Goal: Task Accomplishment & Management: Manage account settings

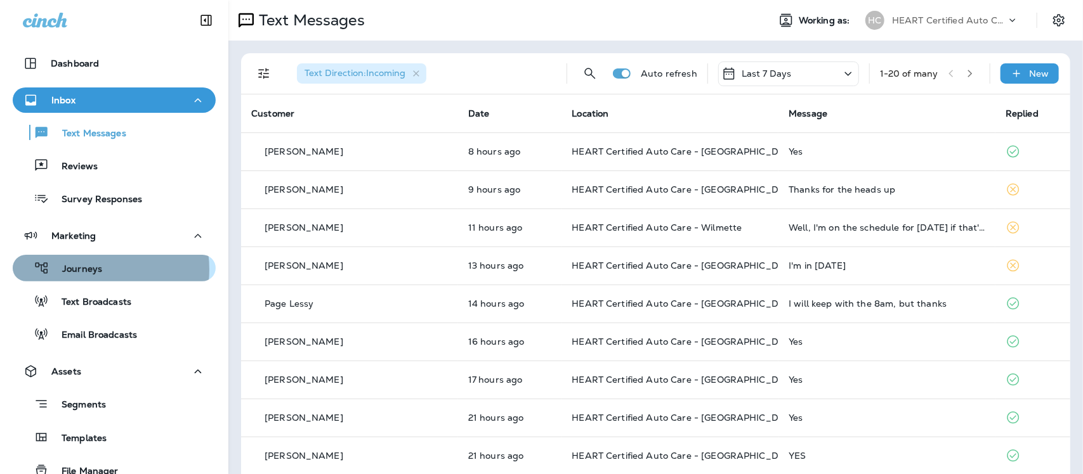
click at [86, 270] on p "Journeys" at bounding box center [75, 270] width 53 height 12
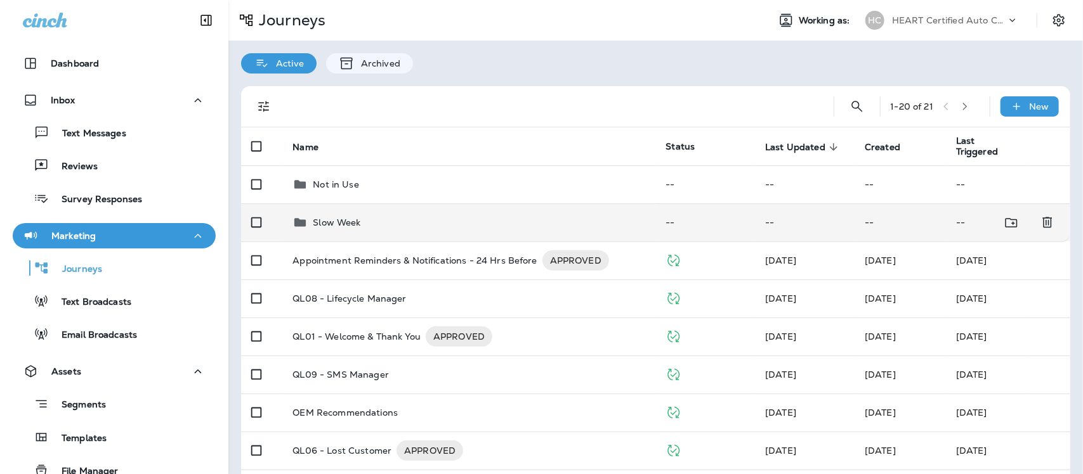
click at [327, 218] on p "Slow Week" at bounding box center [337, 223] width 48 height 10
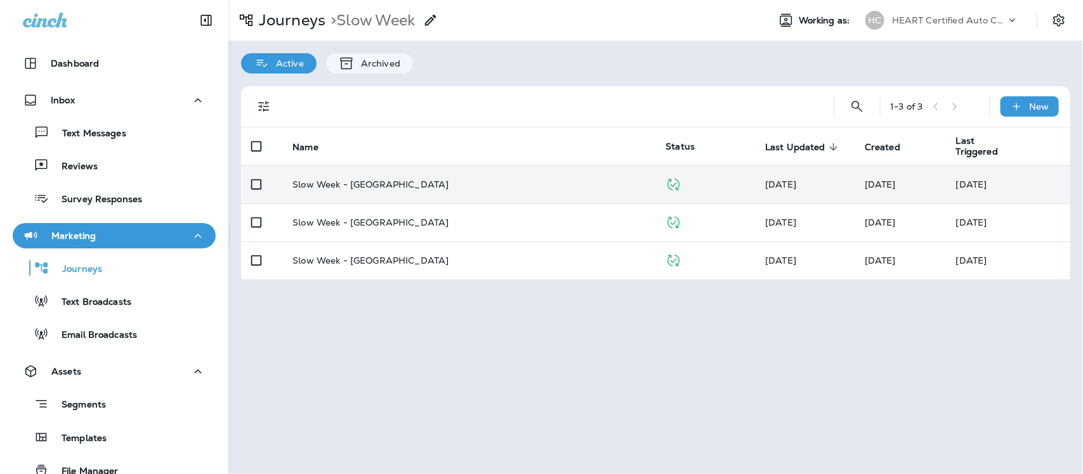
click at [375, 186] on p "Slow Week - [GEOGRAPHIC_DATA]" at bounding box center [370, 184] width 156 height 10
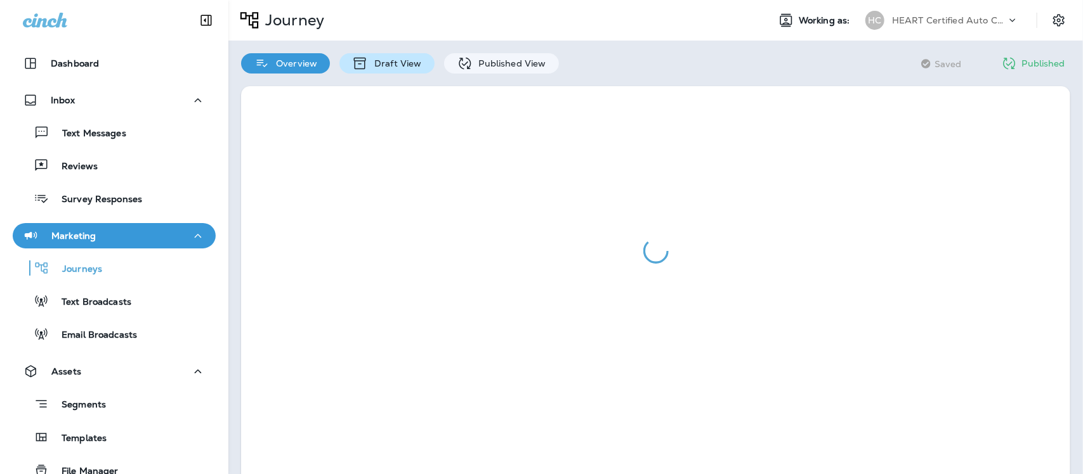
click at [369, 56] on div "Draft View" at bounding box center [386, 63] width 95 height 20
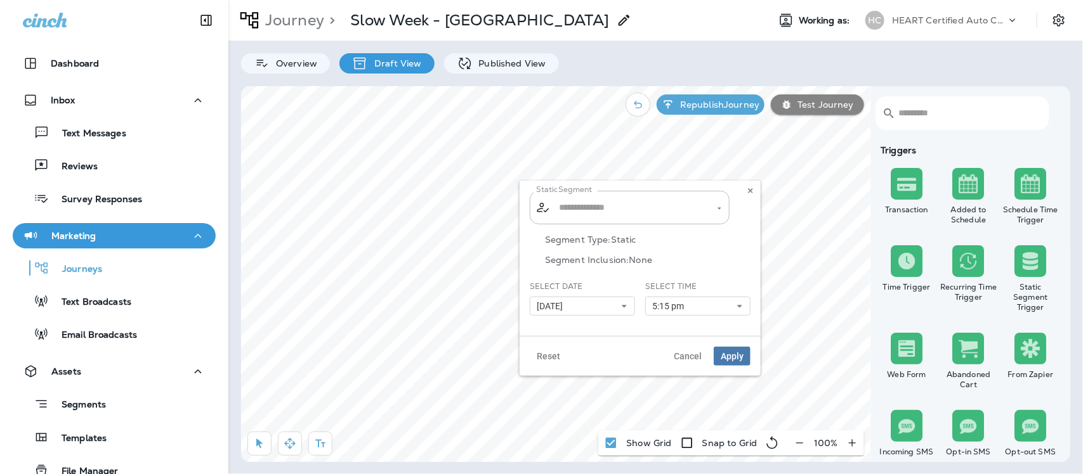
type input "**********"
click at [625, 308] on icon at bounding box center [624, 307] width 8 height 8
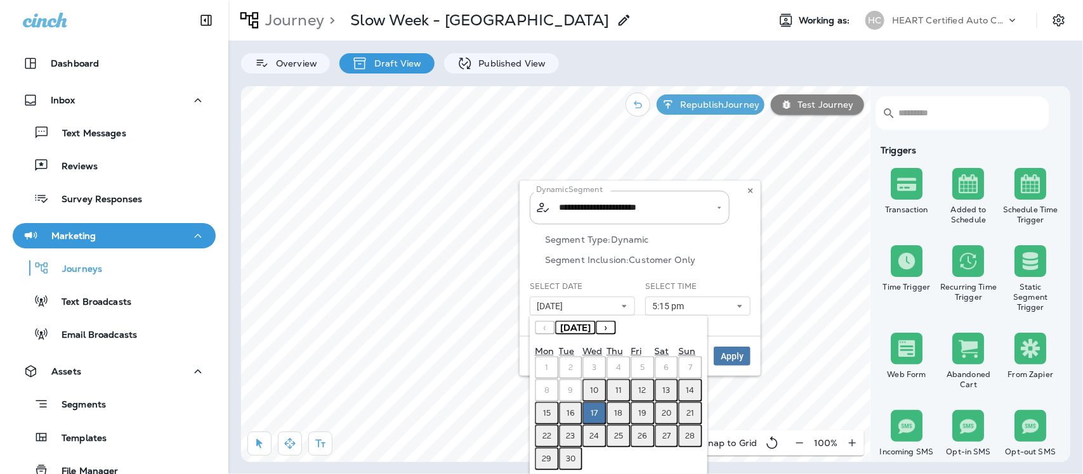
click at [618, 411] on abbr "18" at bounding box center [618, 413] width 8 height 10
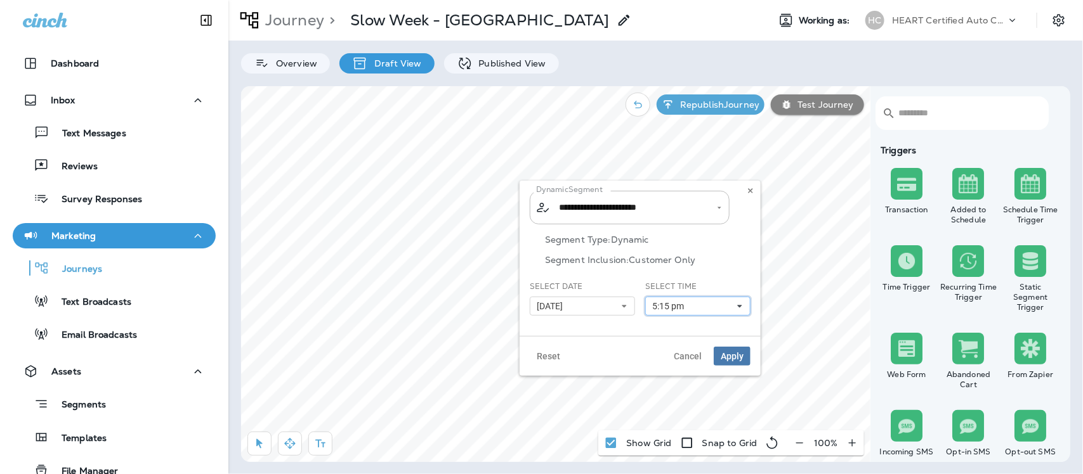
click at [743, 305] on button "5:15 pm" at bounding box center [697, 306] width 105 height 19
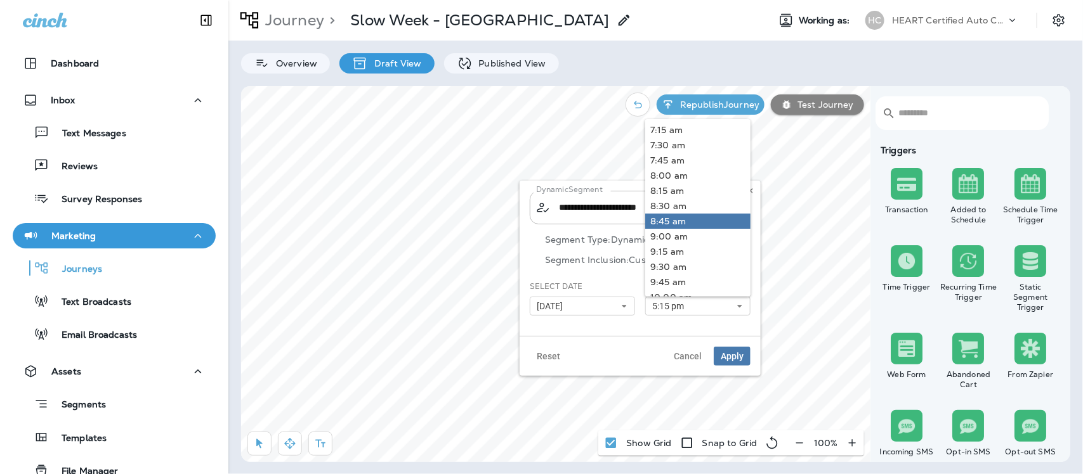
click at [673, 219] on link "8:45 am" at bounding box center [697, 221] width 105 height 15
click at [729, 356] on span "Apply" at bounding box center [731, 356] width 23 height 9
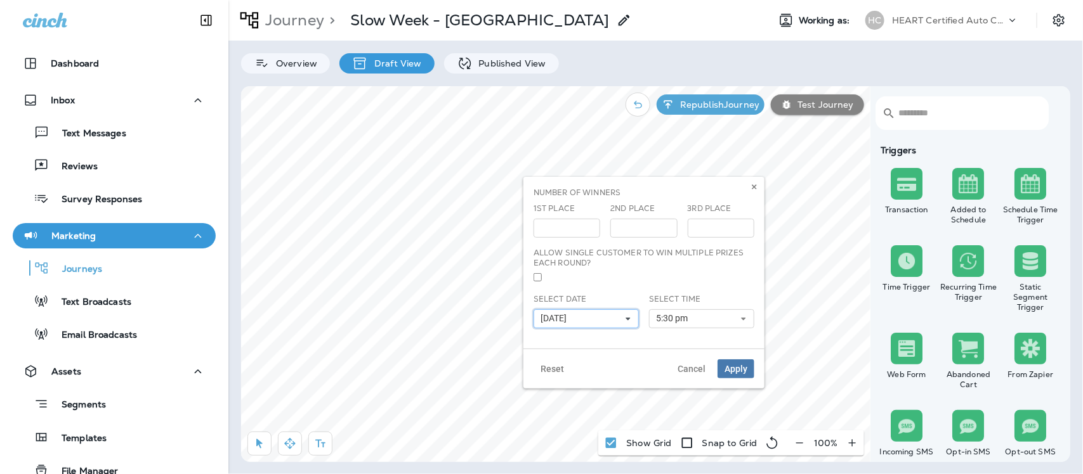
click at [627, 318] on icon at bounding box center [628, 319] width 8 height 8
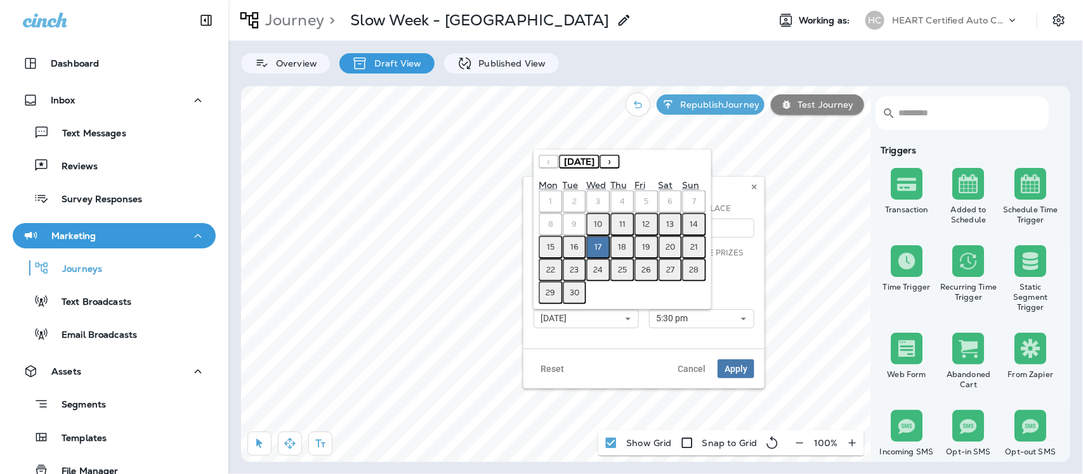
click at [615, 247] on button "18" at bounding box center [622, 247] width 24 height 23
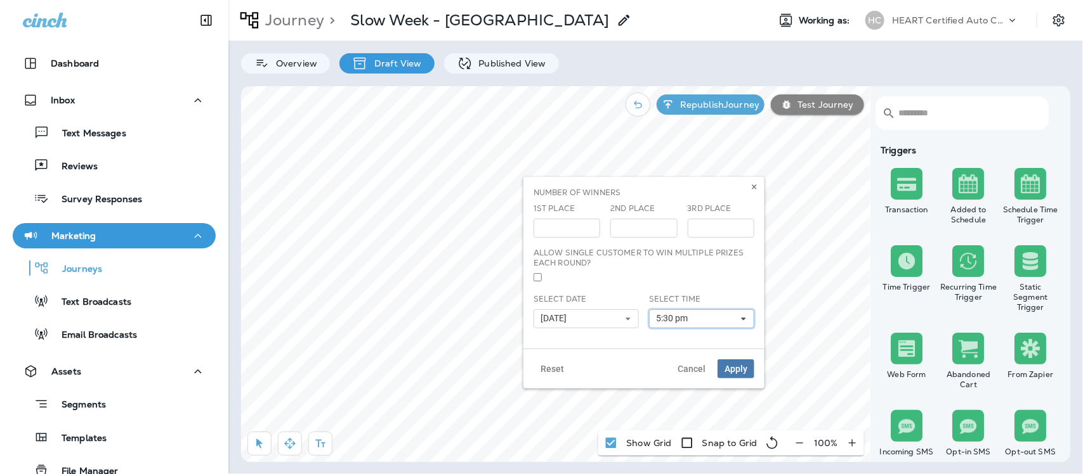
click at [744, 317] on icon at bounding box center [744, 319] width 8 height 8
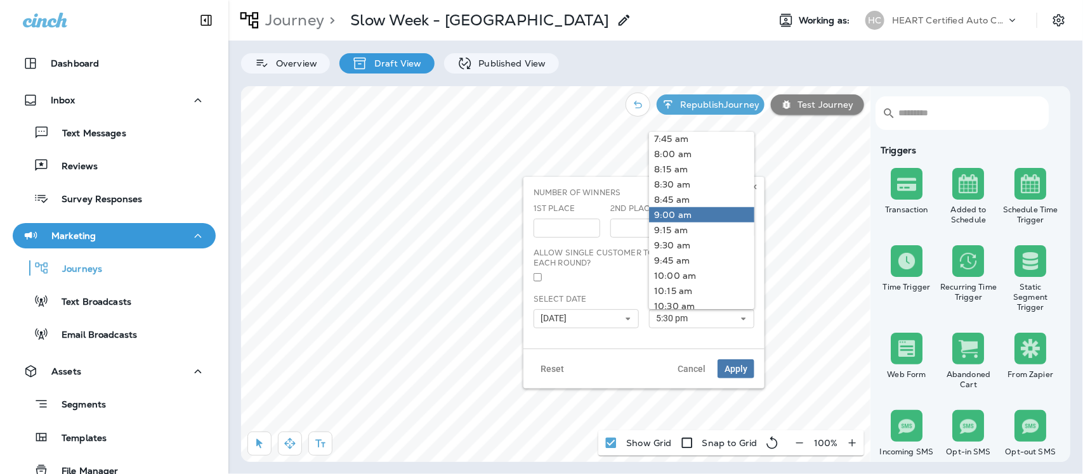
click at [675, 212] on link "9:00 am" at bounding box center [701, 214] width 105 height 15
click at [734, 362] on button "Apply" at bounding box center [735, 369] width 37 height 19
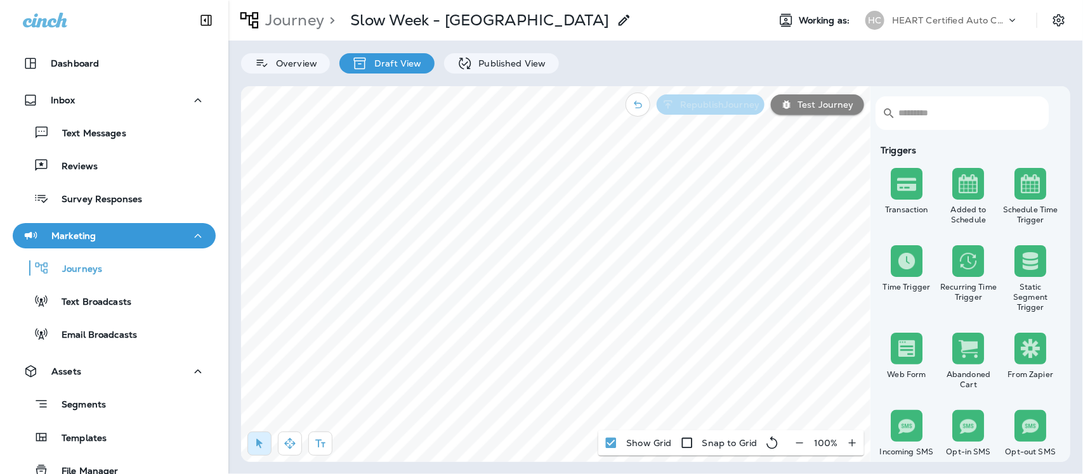
click at [691, 105] on p "Republish Journey" at bounding box center [717, 105] width 84 height 10
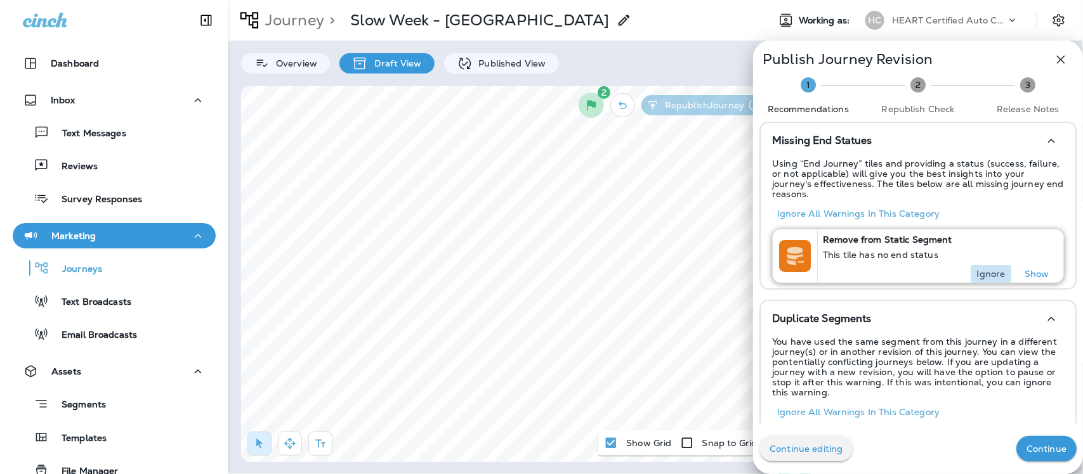
click at [982, 269] on p "Ignore" at bounding box center [991, 274] width 29 height 10
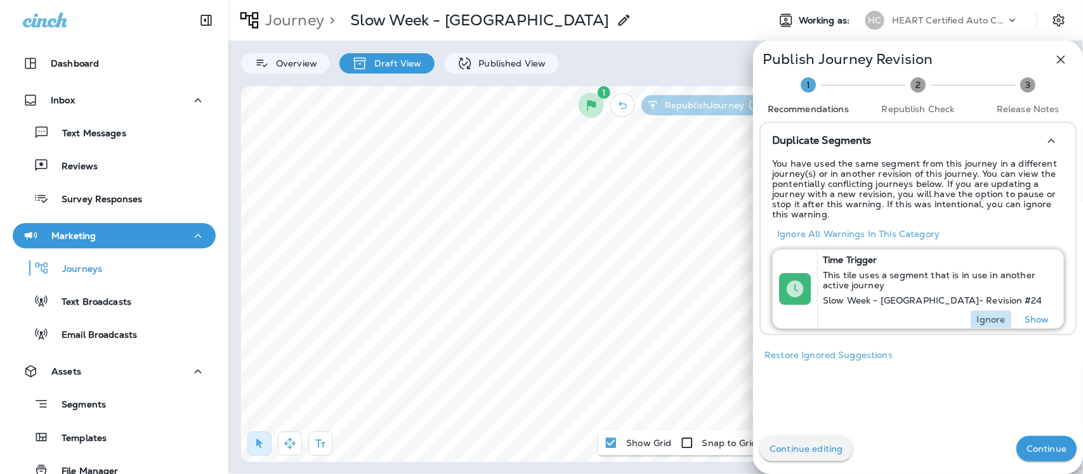
click at [978, 317] on p "Ignore" at bounding box center [991, 320] width 29 height 10
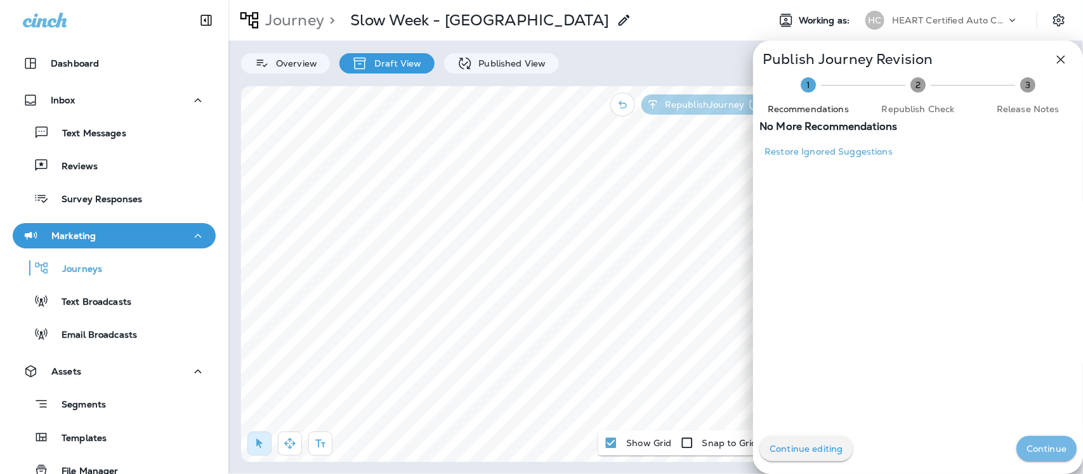
click at [1031, 448] on p "Continue" at bounding box center [1046, 449] width 40 height 10
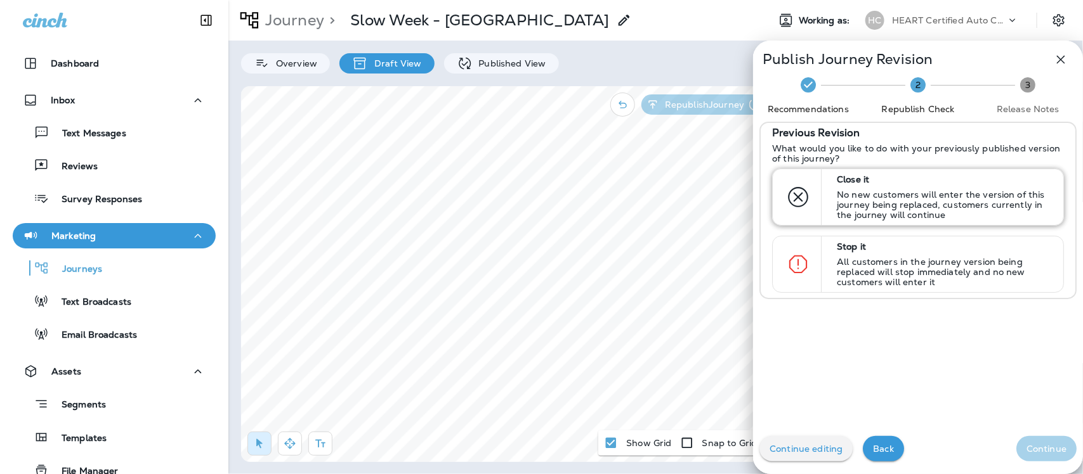
click at [921, 192] on p "No new customers will enter the version of this journey being replaced, custome…" at bounding box center [944, 205] width 215 height 30
click at [1034, 445] on p "Continue" at bounding box center [1046, 449] width 40 height 10
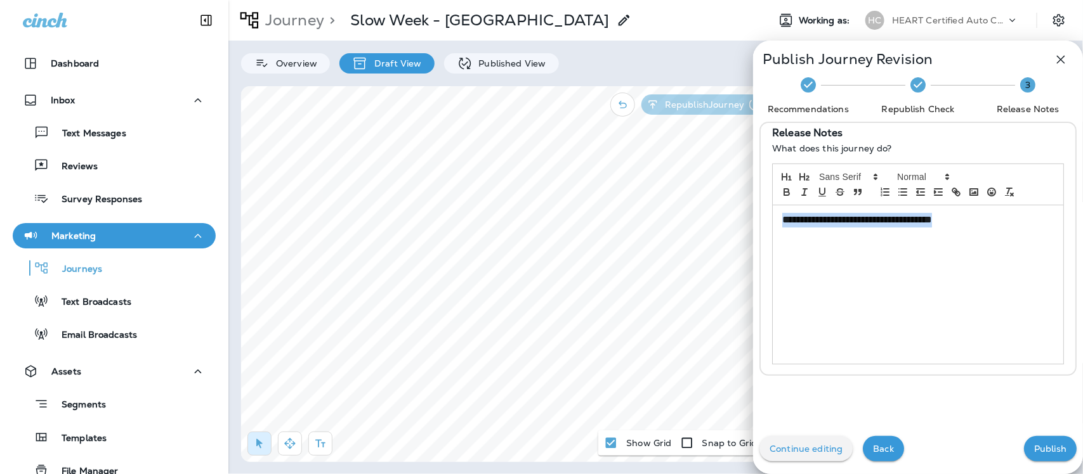
drag, startPoint x: 963, startPoint y: 220, endPoint x: 750, endPoint y: 229, distance: 212.7
click at [759, 229] on div "**********" at bounding box center [917, 249] width 317 height 254
click at [1034, 447] on p "Publish" at bounding box center [1050, 449] width 32 height 10
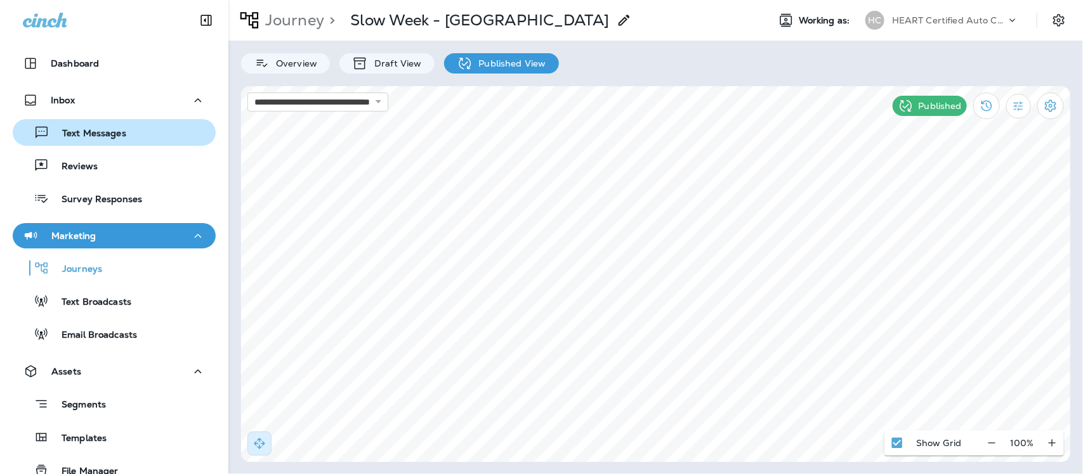
click at [100, 134] on p "Text Messages" at bounding box center [87, 134] width 77 height 12
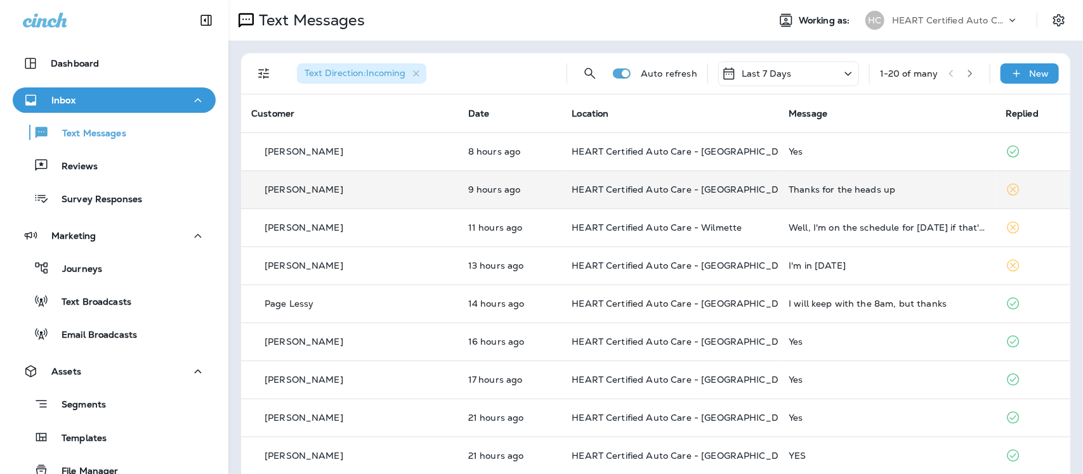
click at [812, 192] on div "Thanks for the heads up" at bounding box center [886, 190] width 197 height 10
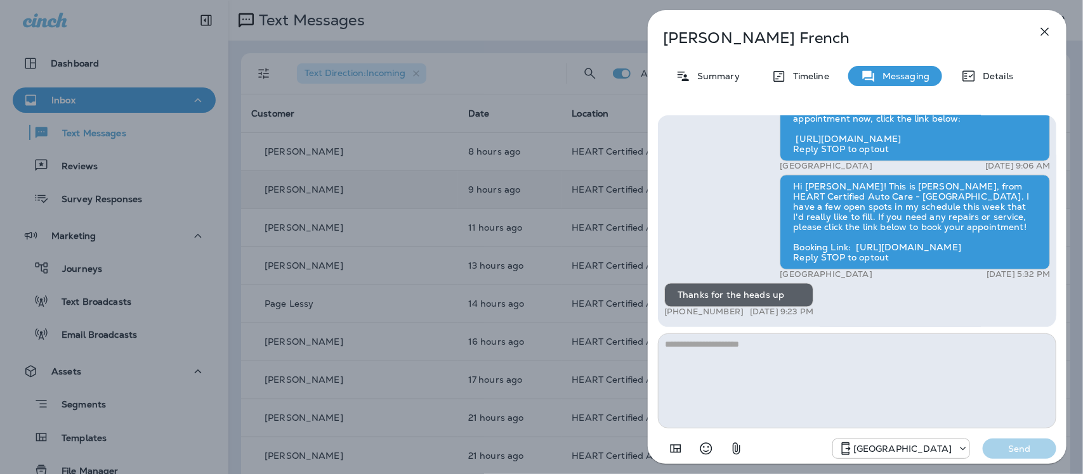
click at [1041, 30] on icon "button" at bounding box center [1044, 31] width 15 height 15
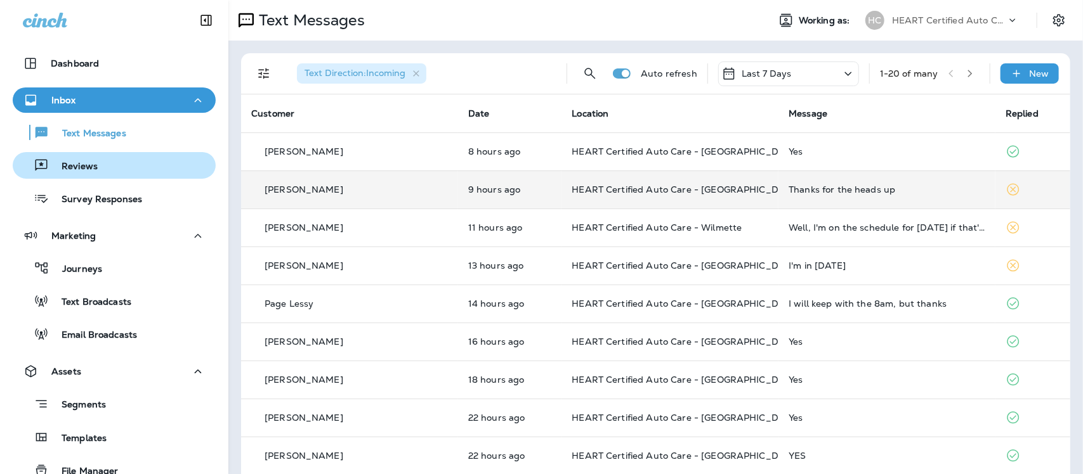
click at [84, 167] on p "Reviews" at bounding box center [73, 167] width 49 height 12
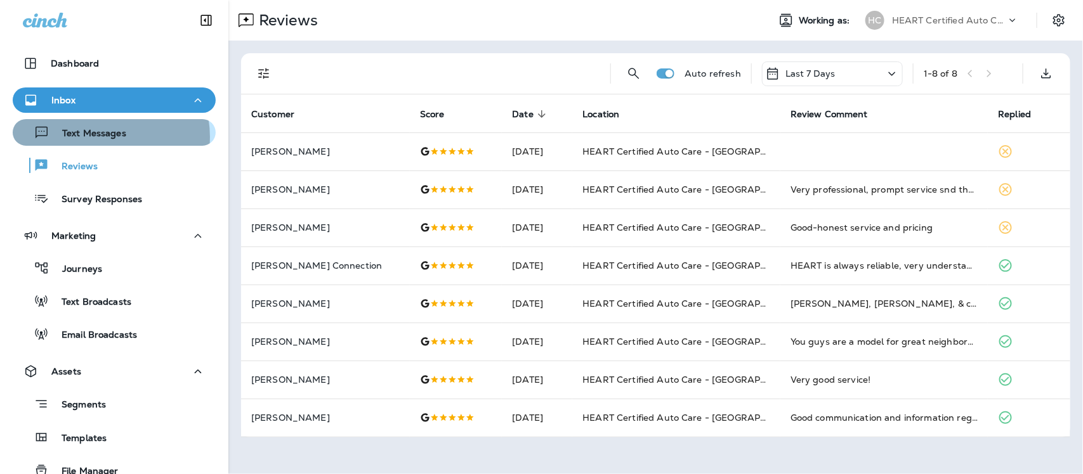
click at [100, 137] on p "Text Messages" at bounding box center [87, 134] width 77 height 12
